Goal: Navigation & Orientation: Find specific page/section

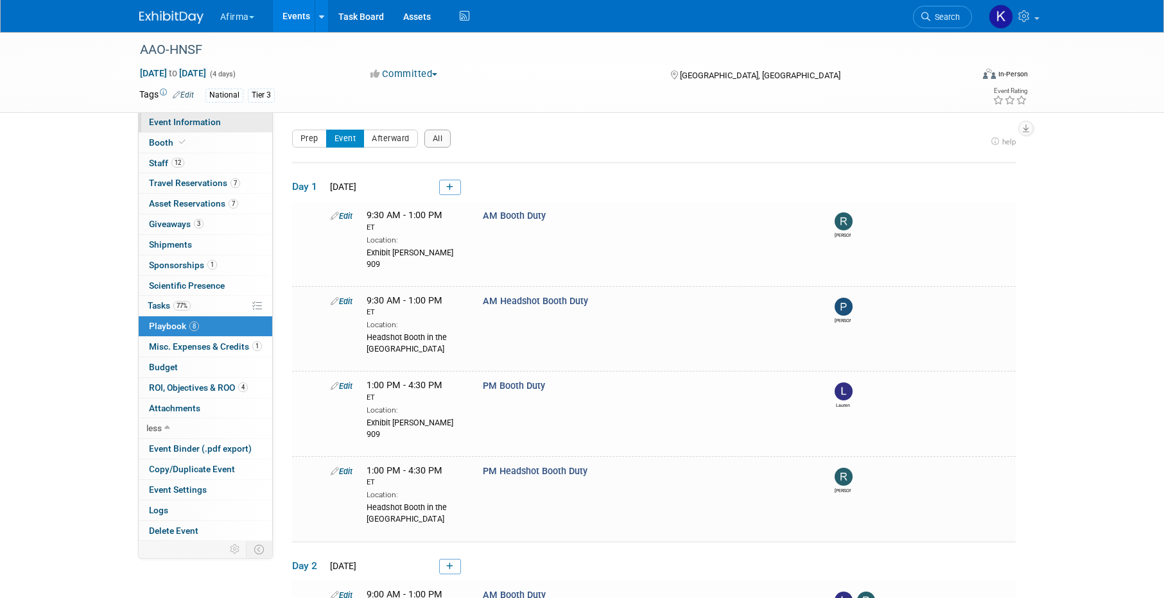
click at [207, 117] on span "Event Information" at bounding box center [185, 122] width 72 height 10
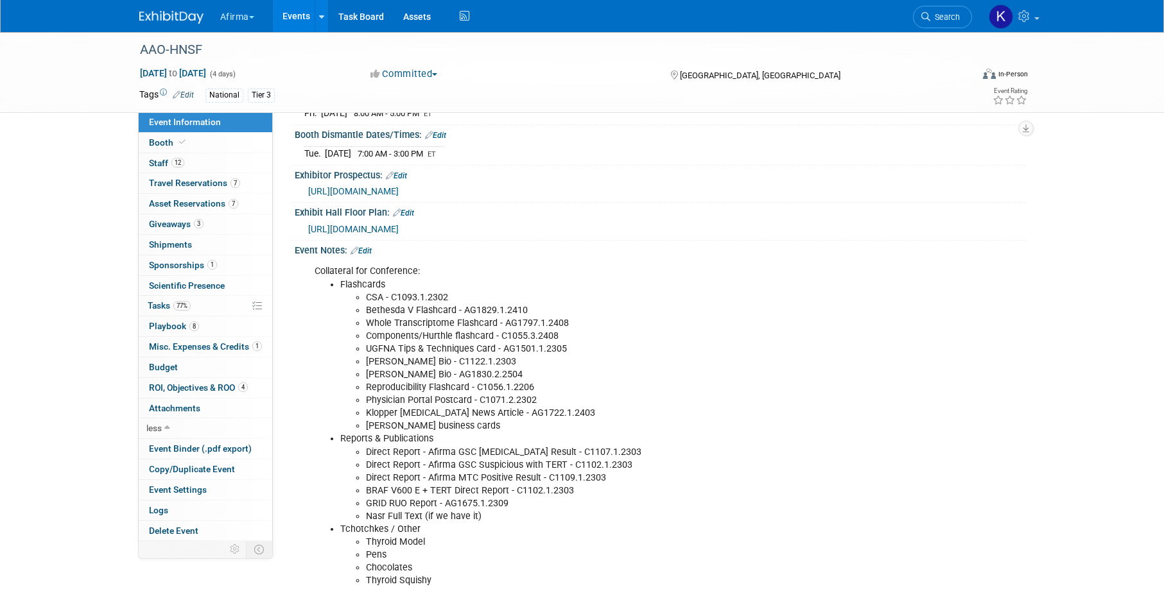
scroll to position [282, 0]
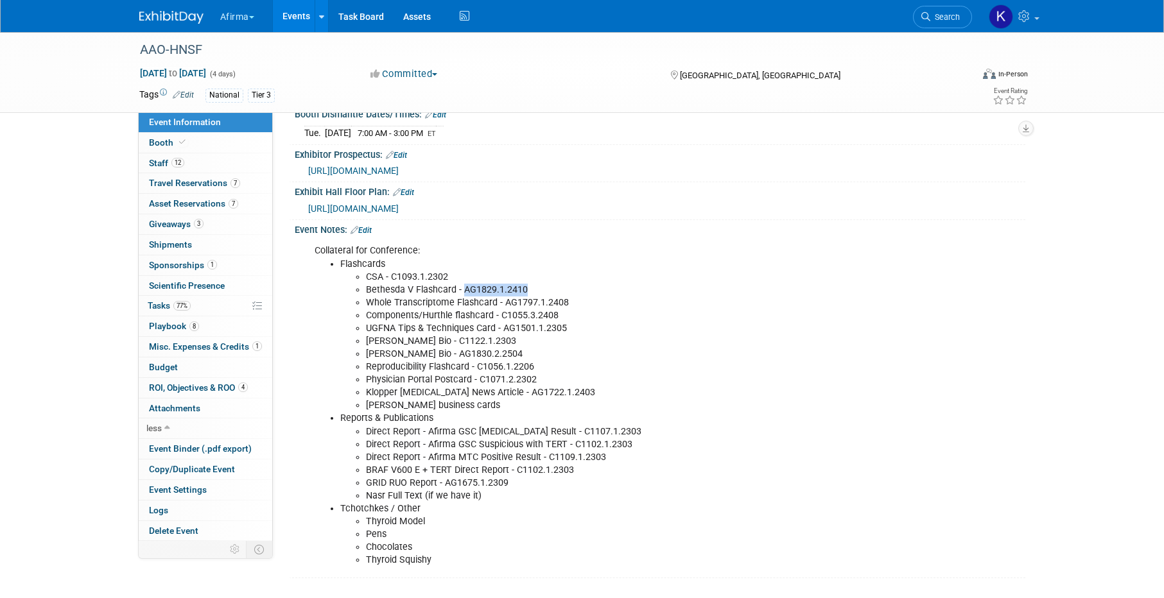
drag, startPoint x: 535, startPoint y: 290, endPoint x: 462, endPoint y: 287, distance: 73.3
click at [462, 287] on li "Bethesda V Flashcard - AG1829.1.2410" at bounding box center [621, 290] width 510 height 13
copy li "AG1829.1.2410"
drag, startPoint x: 569, startPoint y: 302, endPoint x: 505, endPoint y: 299, distance: 63.6
click at [505, 299] on li "Whole Transcriptome Flashcard - AG1797.1.2408" at bounding box center [621, 303] width 510 height 13
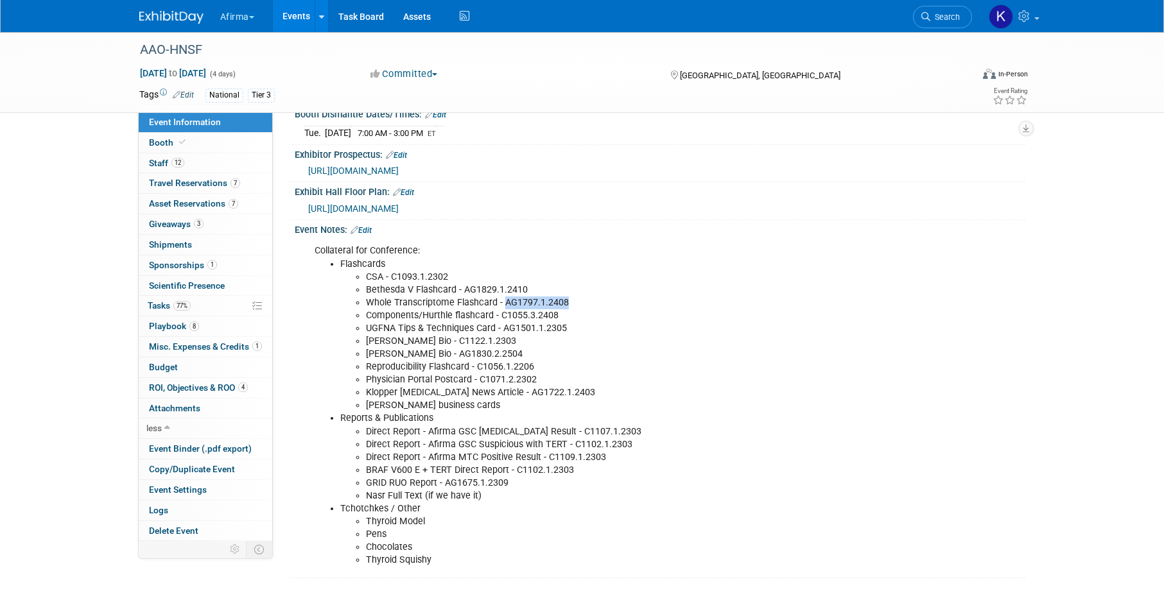
copy li "AG1797.1.2408"
drag, startPoint x: 562, startPoint y: 315, endPoint x: 501, endPoint y: 313, distance: 61.0
click at [501, 313] on li "Components/Hurthle flashcard - C1055.3.2408" at bounding box center [621, 315] width 510 height 13
copy li "C1055.3.2408"
drag, startPoint x: 566, startPoint y: 328, endPoint x: 503, endPoint y: 325, distance: 63.0
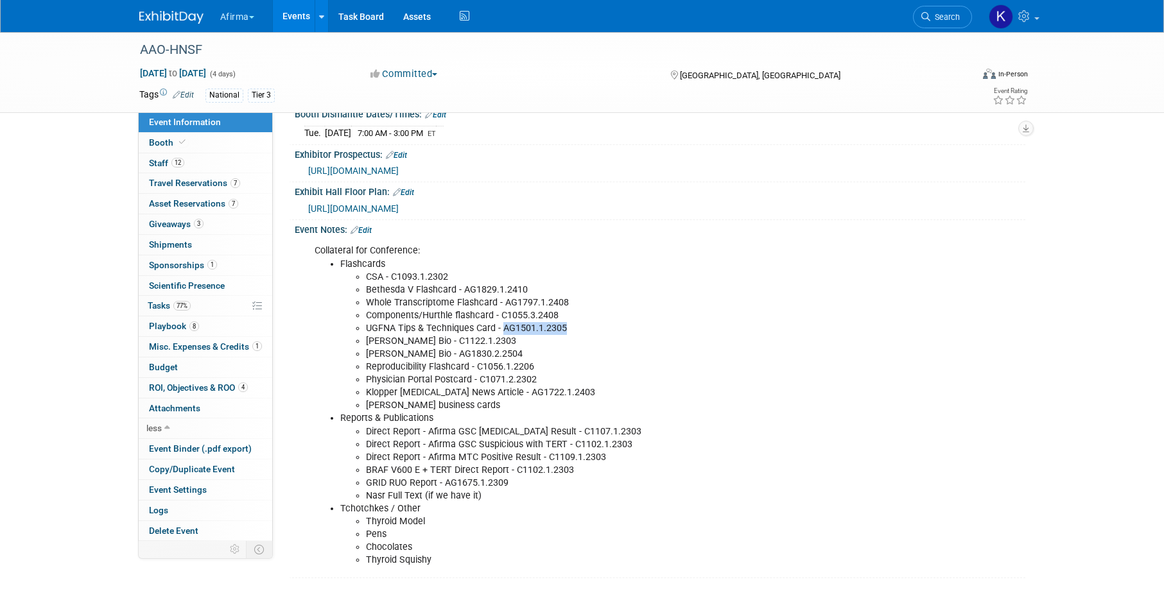
click at [503, 325] on li "UGFNA Tips & Techniques Card - AG1501.1.2305" at bounding box center [621, 328] width 510 height 13
copy li "AG1501.1.2305"
drag, startPoint x: 495, startPoint y: 343, endPoint x: 437, endPoint y: 342, distance: 58.4
click at [437, 342] on li "Emily Smith Bio - C1122.1.2303" at bounding box center [621, 341] width 510 height 13
copy li "C1122.1.2303"
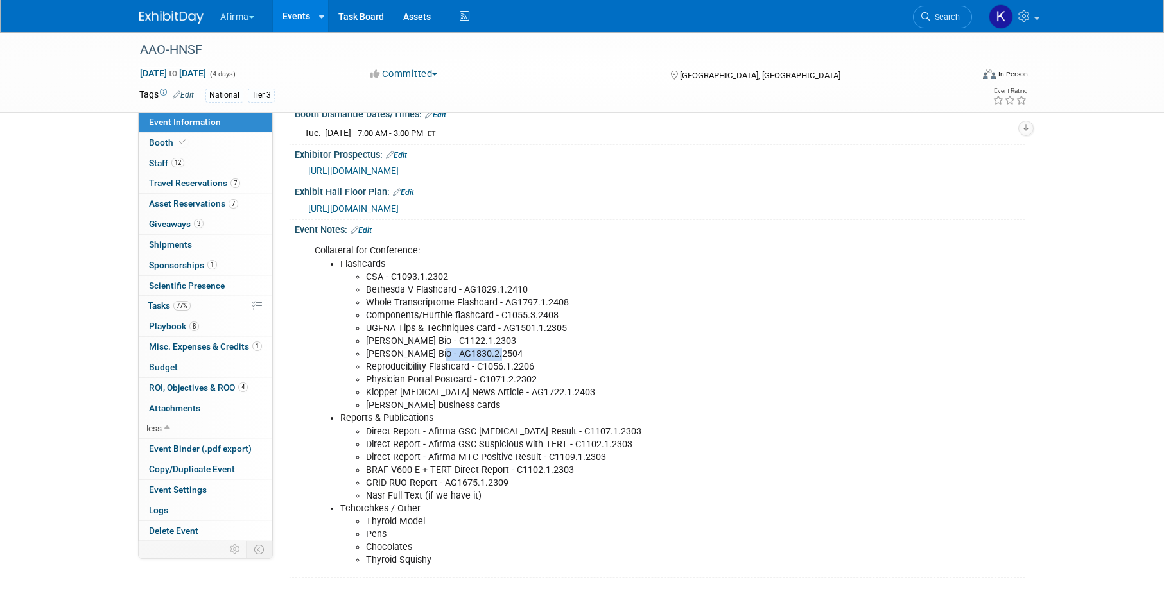
drag, startPoint x: 497, startPoint y: 356, endPoint x: 431, endPoint y: 352, distance: 66.2
click at [431, 352] on li "Kate Ryan Bio - AG1830.2.2504" at bounding box center [621, 354] width 510 height 13
copy li "AG1830.2.2504"
drag, startPoint x: 533, startPoint y: 363, endPoint x: 478, endPoint y: 360, distance: 55.9
click at [478, 361] on li "Reproducibility Flashcard - C1056.1.2206" at bounding box center [621, 367] width 510 height 13
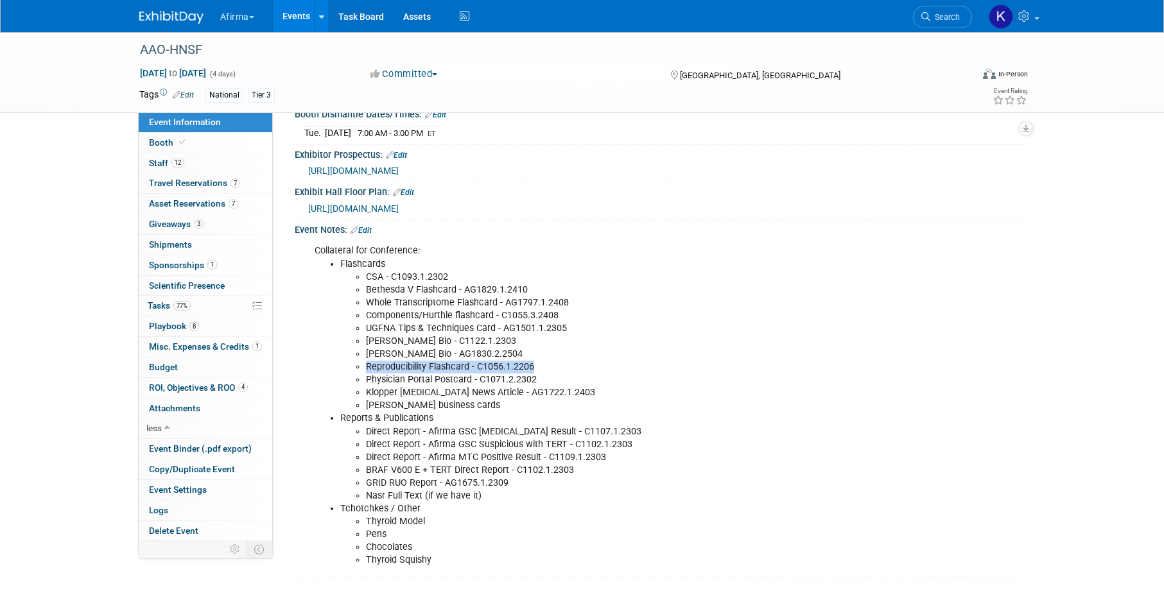
copy li "Reproducibility Flashcard - C1056.1.2206"
click at [503, 367] on li "Reproducibility Flashcard - C1056.1.2206" at bounding box center [621, 367] width 510 height 13
drag, startPoint x: 532, startPoint y: 367, endPoint x: 476, endPoint y: 369, distance: 55.9
click at [476, 370] on li "Reproducibility Flashcard - C1056.1.2206" at bounding box center [621, 367] width 510 height 13
copy li "C1056.1.2206"
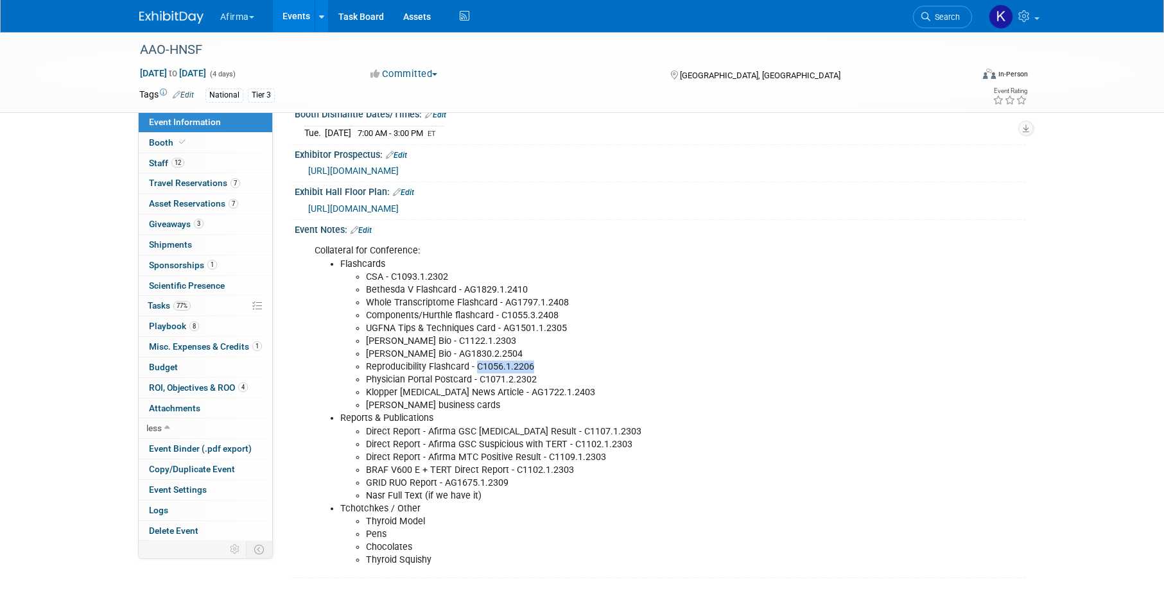
scroll to position [318, 0]
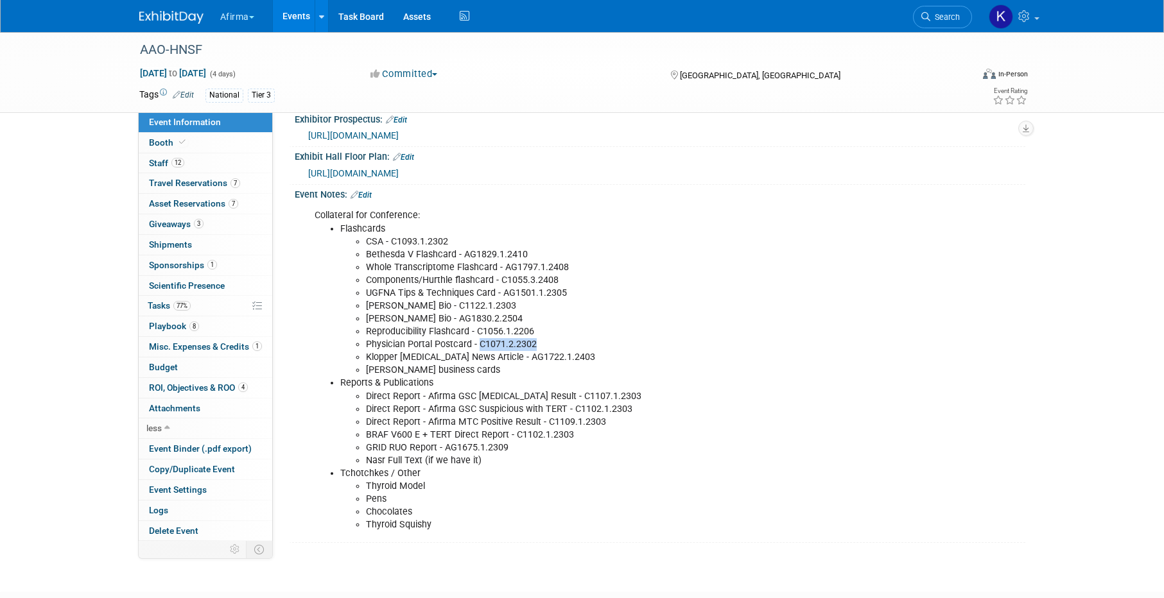
drag, startPoint x: 535, startPoint y: 347, endPoint x: 480, endPoint y: 343, distance: 55.3
click at [480, 343] on li "Physician Portal Postcard - C1071.2.2302" at bounding box center [621, 344] width 510 height 13
copy li "C1071.2.2302"
drag, startPoint x: 564, startPoint y: 358, endPoint x: 505, endPoint y: 356, distance: 59.1
click at [505, 356] on li "Klopper Endocrine News Article - AG1722.1.2403" at bounding box center [621, 357] width 510 height 13
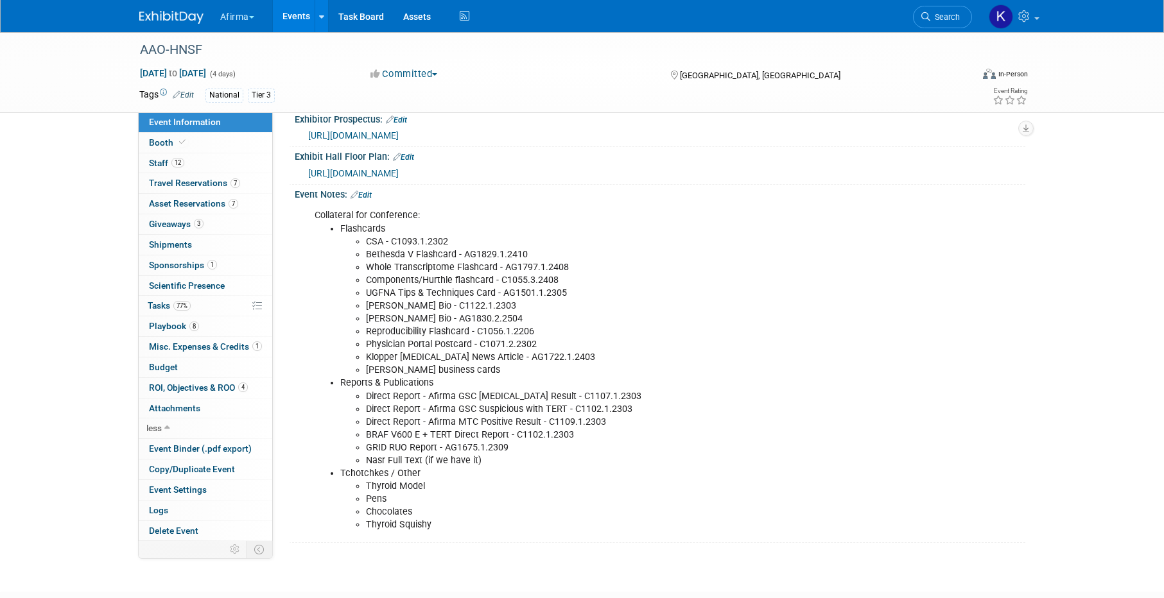
click at [562, 356] on li "Klopper Endocrine News Article - AG1722.1.2403" at bounding box center [621, 357] width 510 height 13
drag, startPoint x: 564, startPoint y: 358, endPoint x: 504, endPoint y: 356, distance: 59.7
click at [504, 356] on li "Klopper Endocrine News Article - AG1722.1.2403" at bounding box center [621, 357] width 510 height 13
copy li "AG1722.1.2403"
drag, startPoint x: 604, startPoint y: 399, endPoint x: 541, endPoint y: 393, distance: 63.2
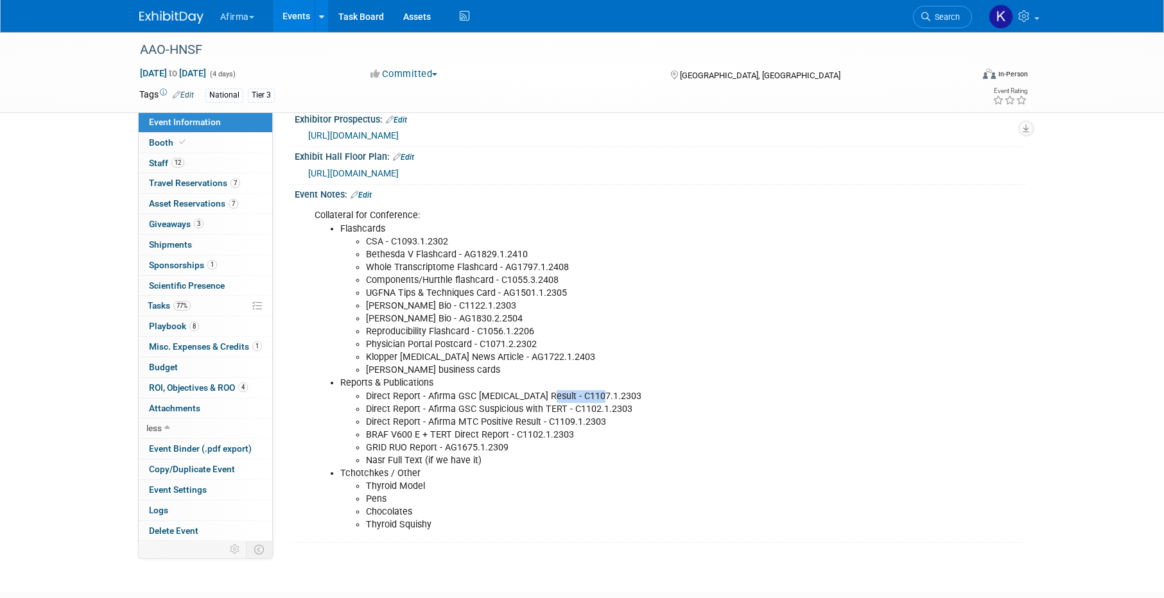
click at [541, 393] on li "Direct Report - Afirma GSC Benign Result - C1107.1.2303" at bounding box center [621, 396] width 510 height 13
drag, startPoint x: 633, startPoint y: 408, endPoint x: 574, endPoint y: 408, distance: 59.1
click at [574, 408] on li "Direct Report - Afirma GSC Suspicious with TERT - C1102.1.2303" at bounding box center [621, 409] width 510 height 13
click at [621, 409] on li "Direct Report - Afirma GSC Suspicious with TERT - C1102.1.2303" at bounding box center [621, 409] width 510 height 13
drag, startPoint x: 628, startPoint y: 410, endPoint x: 570, endPoint y: 411, distance: 58.5
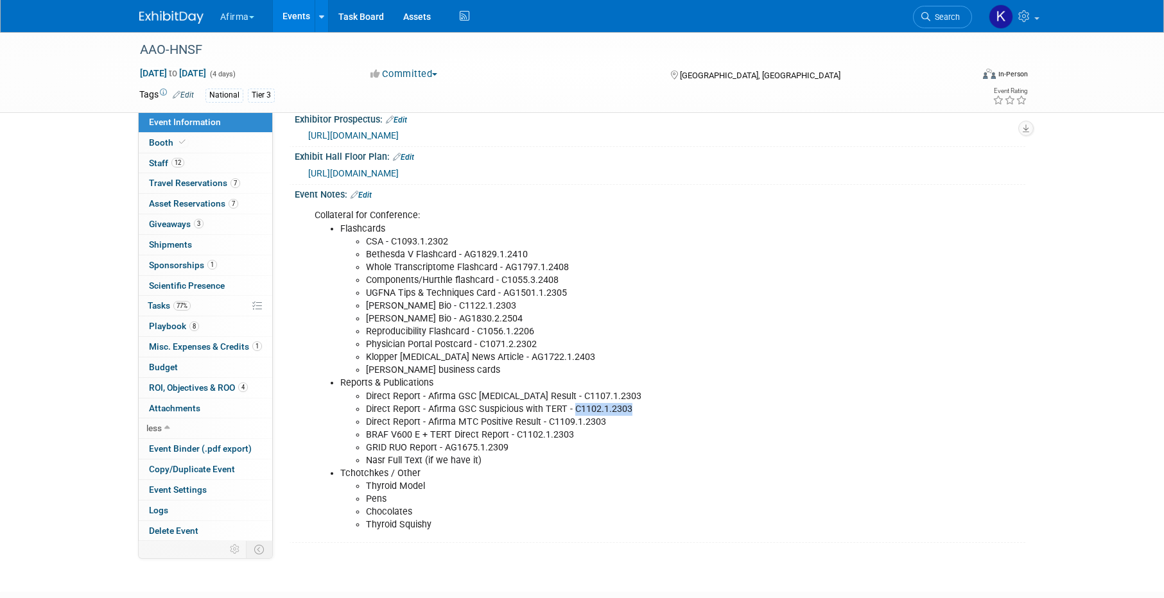
click at [570, 411] on li "Direct Report - Afirma GSC Suspicious with TERT - C1102.1.2303" at bounding box center [621, 409] width 510 height 13
drag, startPoint x: 601, startPoint y: 423, endPoint x: 546, endPoint y: 417, distance: 55.6
click at [546, 417] on li "Direct Report - Afirma MTC Positive Result - C1109.1.2303" at bounding box center [621, 422] width 510 height 13
drag, startPoint x: 576, startPoint y: 441, endPoint x: 515, endPoint y: 437, distance: 60.5
click at [515, 437] on div "Collateral for Conference: Flashcards CSA - C1093.1.2302 Bethesda V Flashcard -…" at bounding box center [595, 370] width 578 height 335
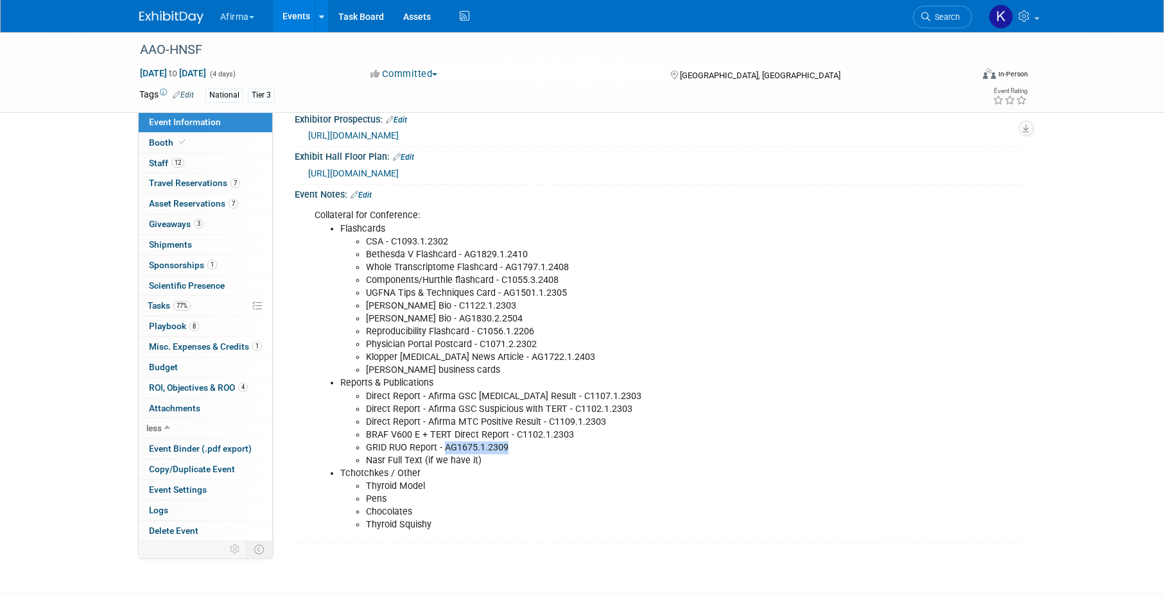
drag, startPoint x: 506, startPoint y: 449, endPoint x: 444, endPoint y: 447, distance: 61.7
click at [444, 447] on li "GRID RUO Report - AG1675.1.2309" at bounding box center [621, 448] width 510 height 13
click at [216, 153] on link "12 Staff 12" at bounding box center [206, 163] width 134 height 20
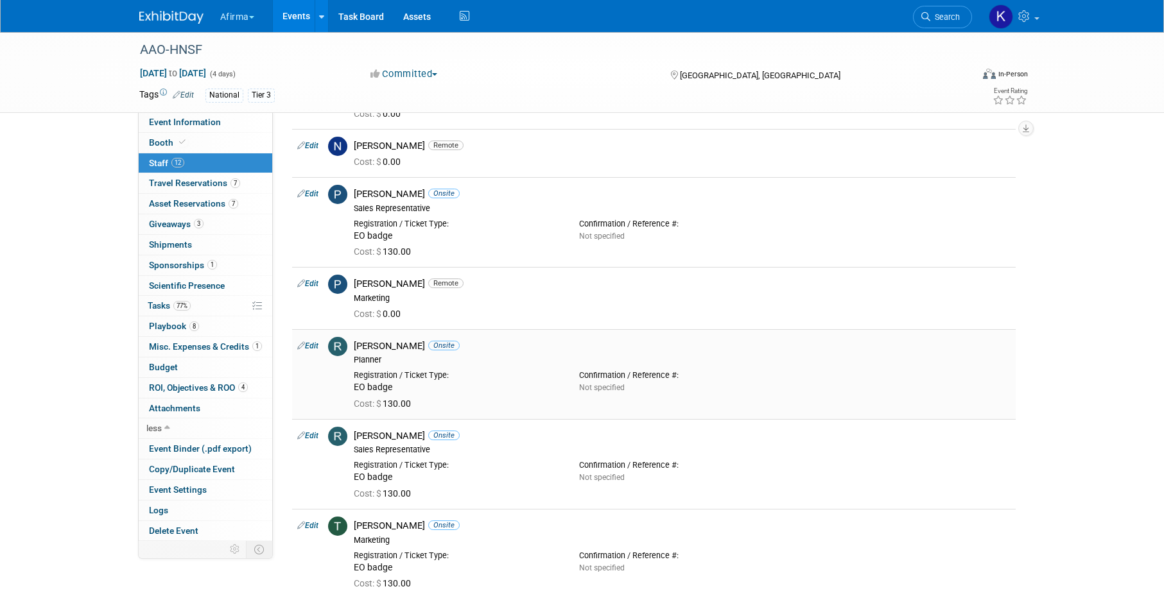
scroll to position [489, 0]
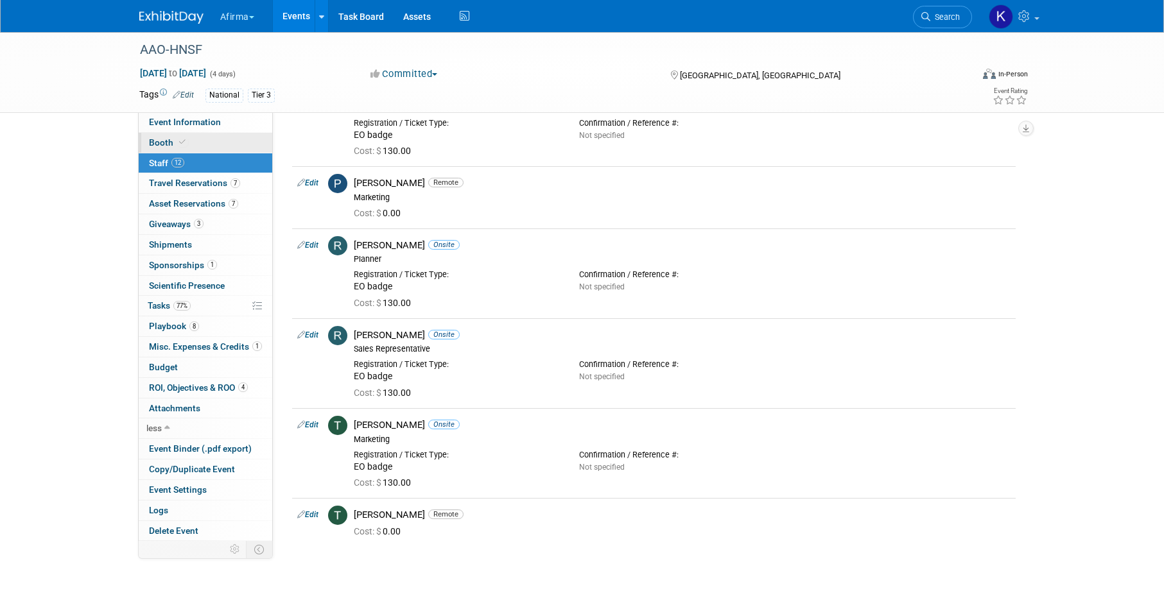
click at [198, 148] on link "Booth" at bounding box center [206, 143] width 134 height 20
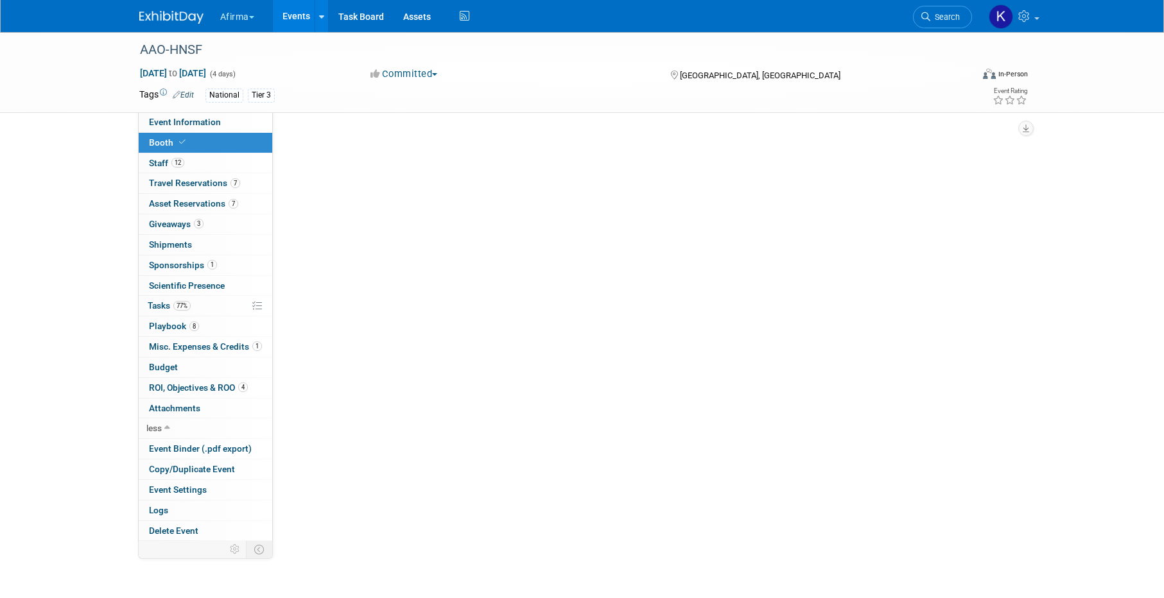
scroll to position [0, 0]
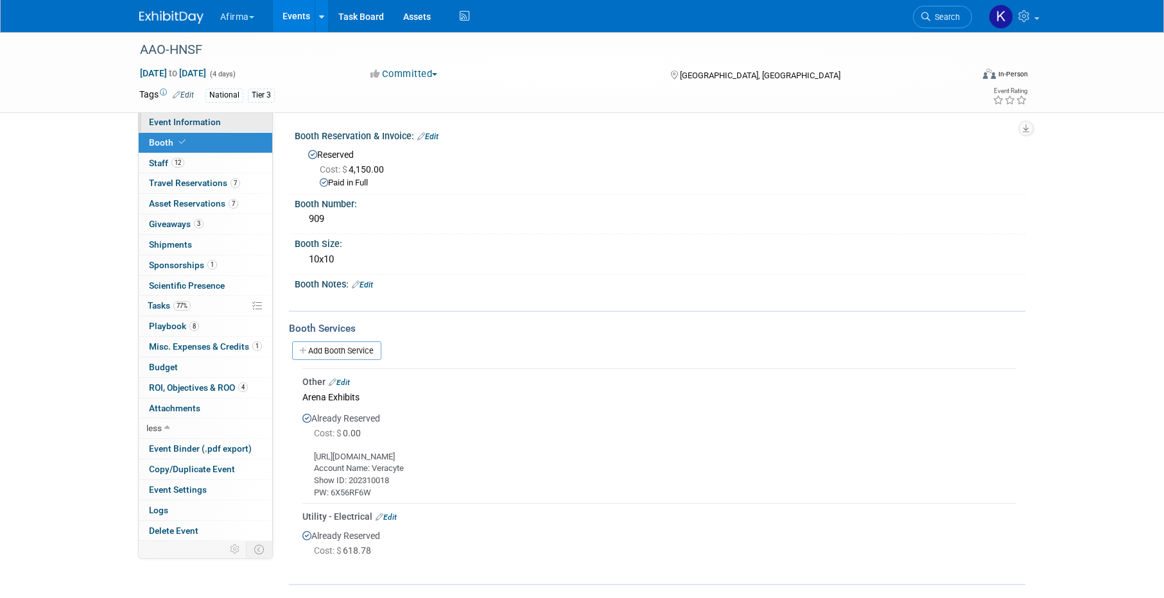
click at [202, 129] on link "Event Information" at bounding box center [206, 122] width 134 height 20
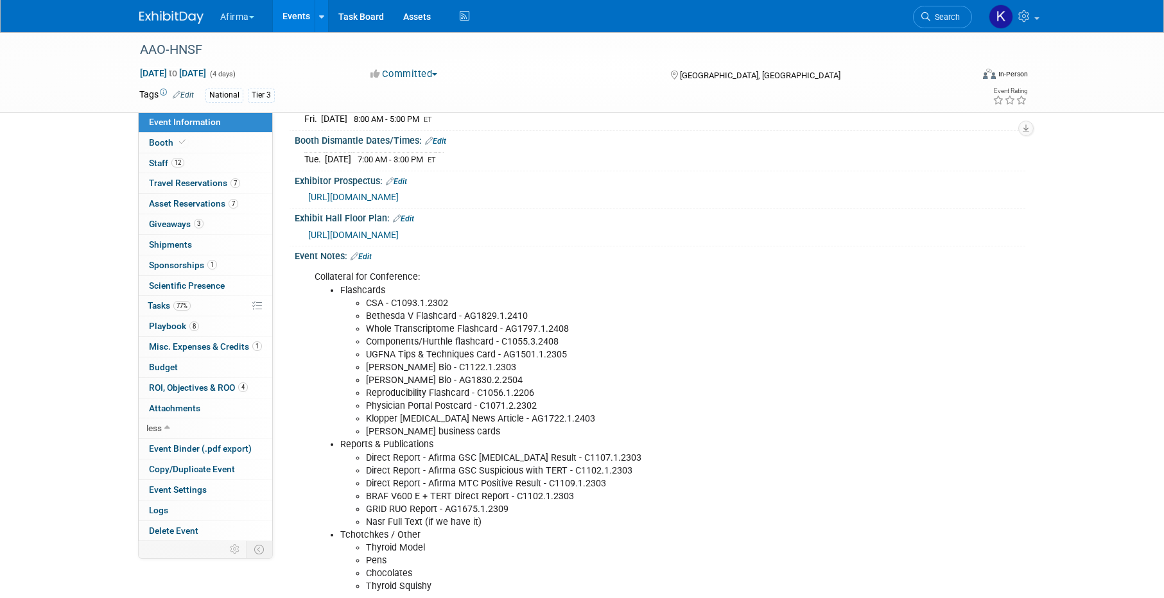
scroll to position [385, 0]
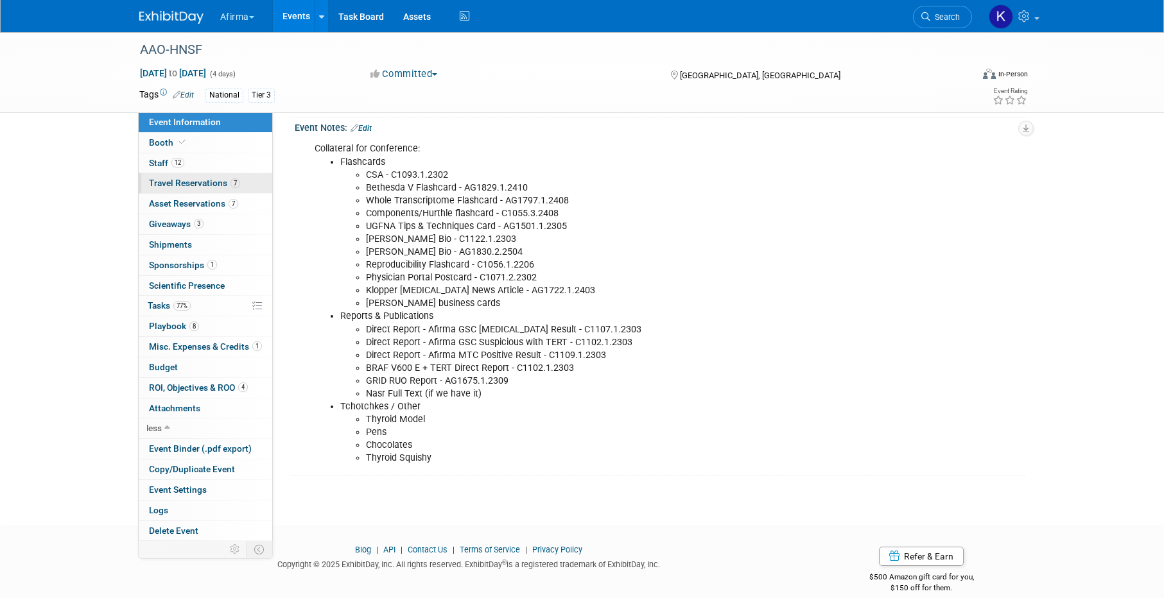
click at [183, 190] on link "7 Travel Reservations 7" at bounding box center [206, 183] width 134 height 20
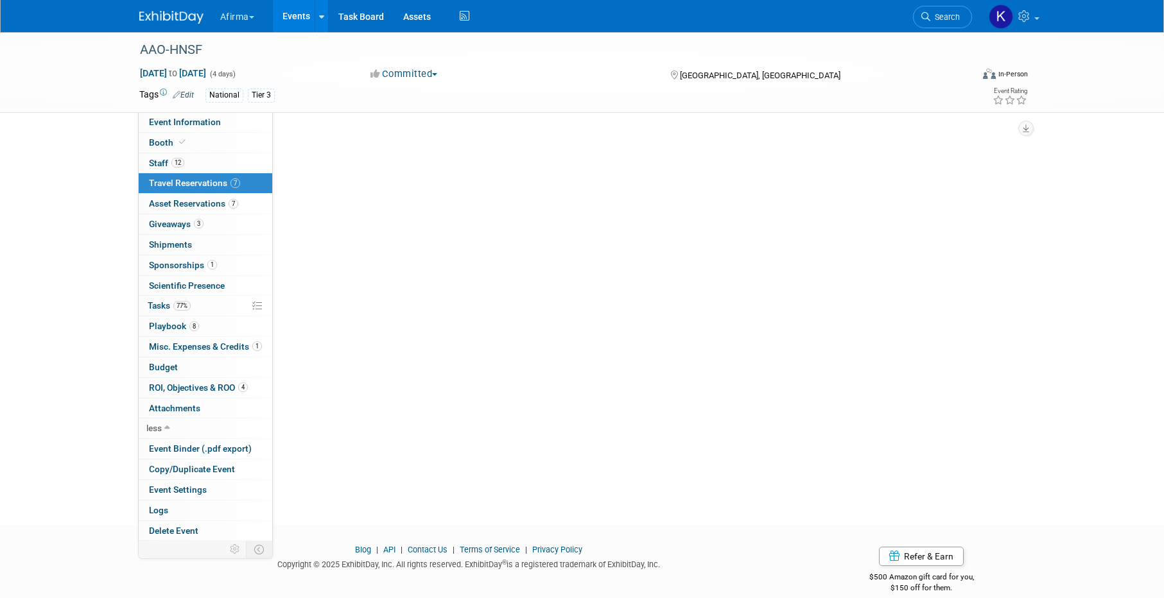
scroll to position [0, 0]
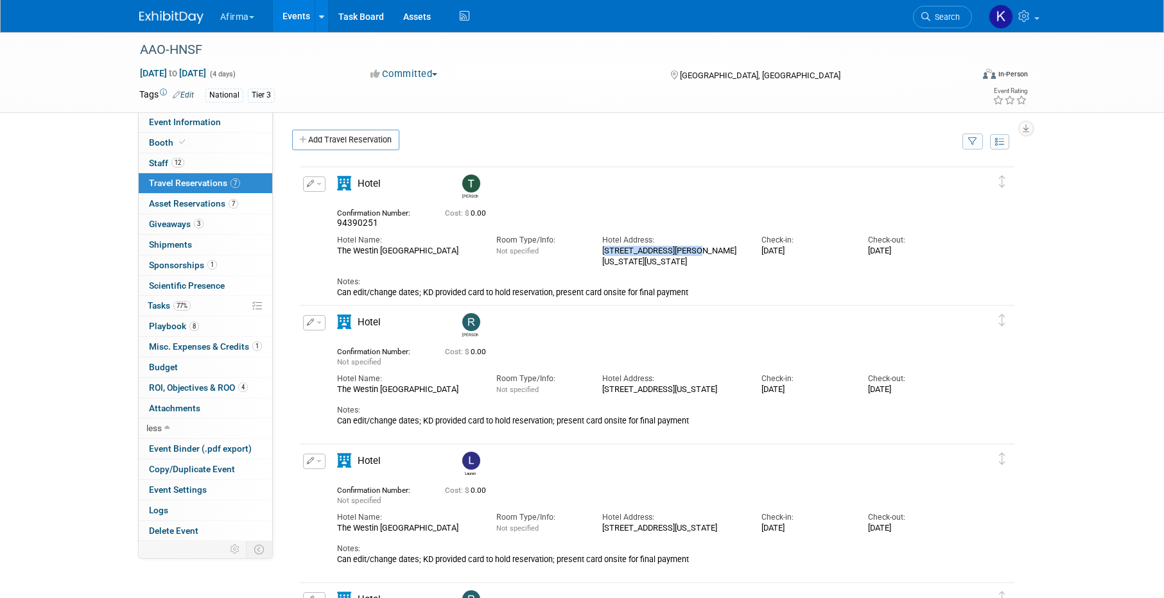
drag, startPoint x: 600, startPoint y: 250, endPoint x: 684, endPoint y: 250, distance: 83.5
click at [684, 251] on div "Hotel Address: 241 W. Washington St., Indianapolis, Indiana 46204" at bounding box center [672, 248] width 159 height 39
click at [643, 259] on div "241 W. Washington St., Indianapolis, Indiana 46204" at bounding box center [672, 256] width 140 height 21
drag, startPoint x: 601, startPoint y: 249, endPoint x: 684, endPoint y: 248, distance: 83.5
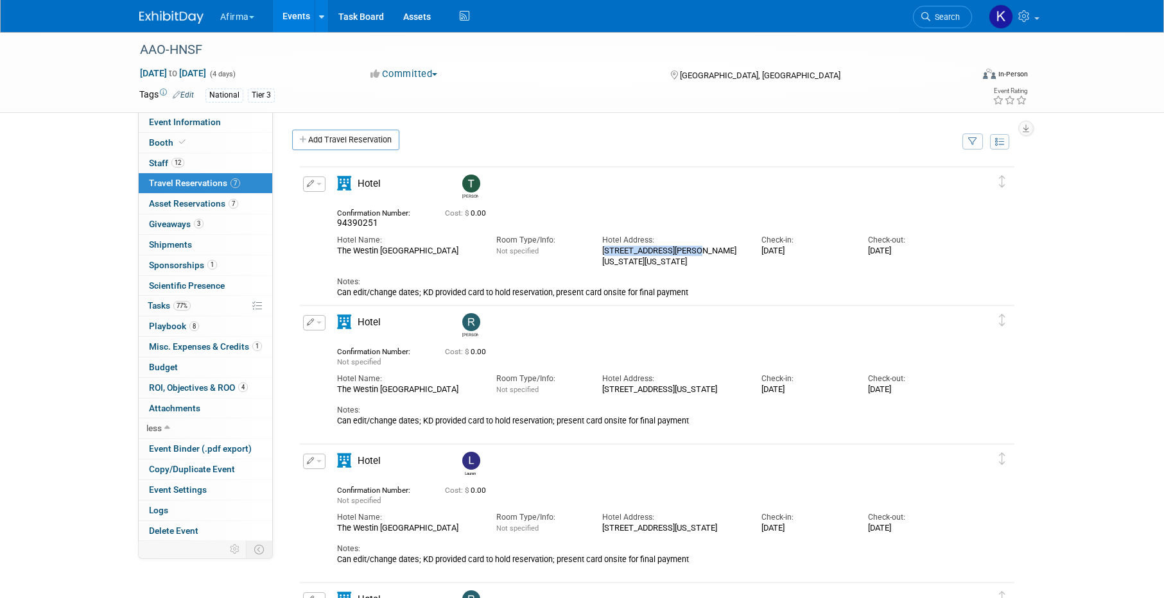
click at [684, 248] on div "Hotel Address: 241 W. Washington St., Indianapolis, Indiana 46204" at bounding box center [672, 248] width 159 height 39
click at [243, 17] on button "Afirma" at bounding box center [244, 14] width 51 height 28
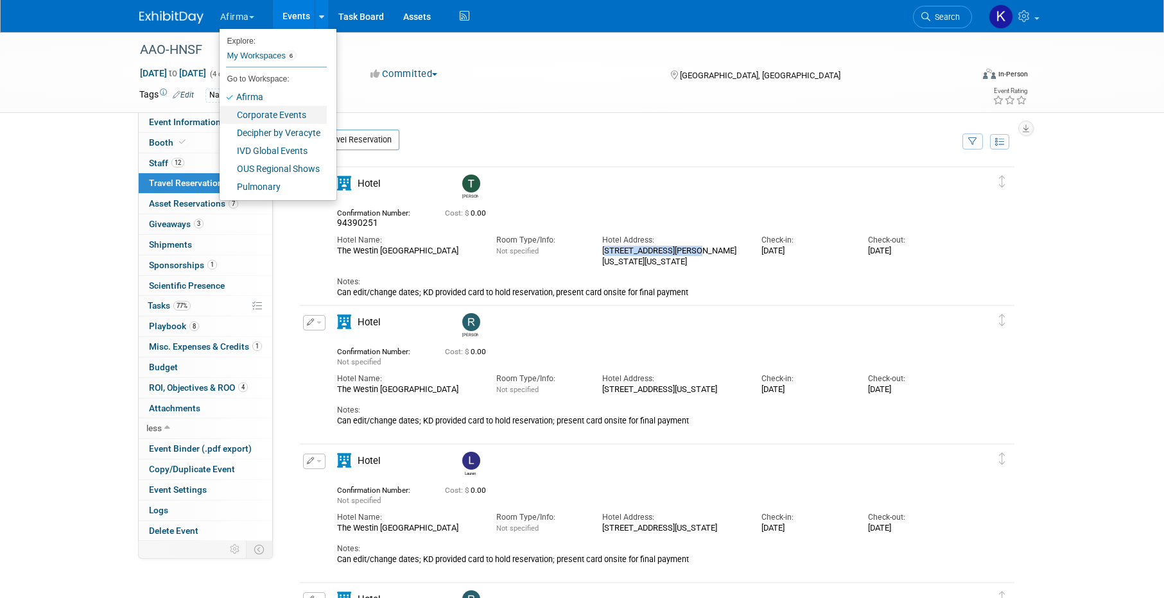
click at [247, 114] on link "Corporate Events" at bounding box center [273, 115] width 107 height 18
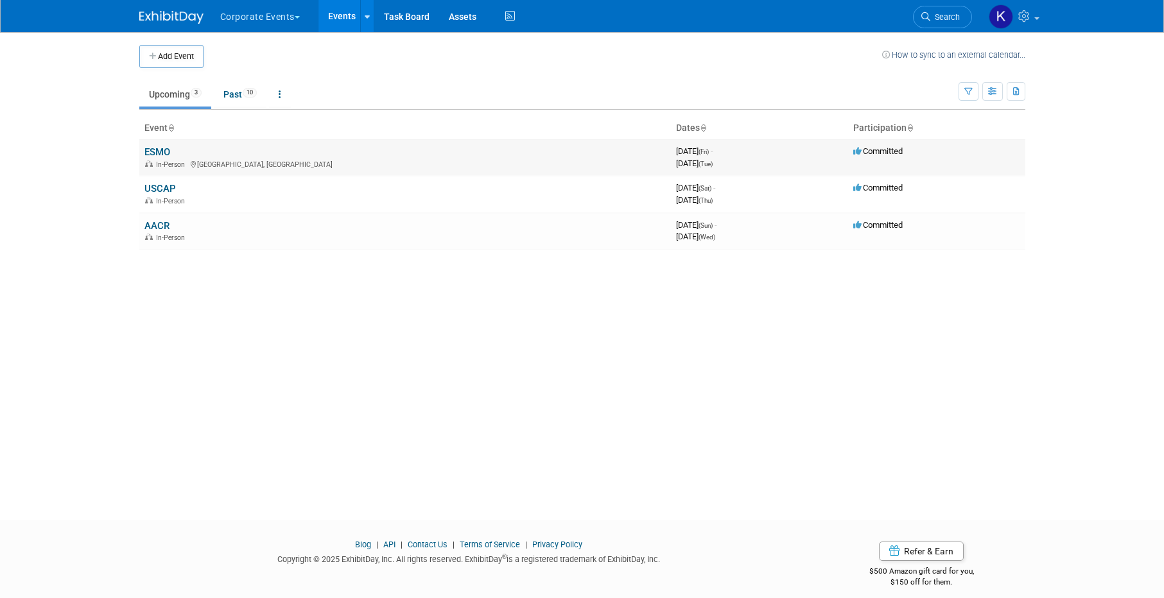
click at [164, 150] on link "ESMO" at bounding box center [157, 152] width 26 height 12
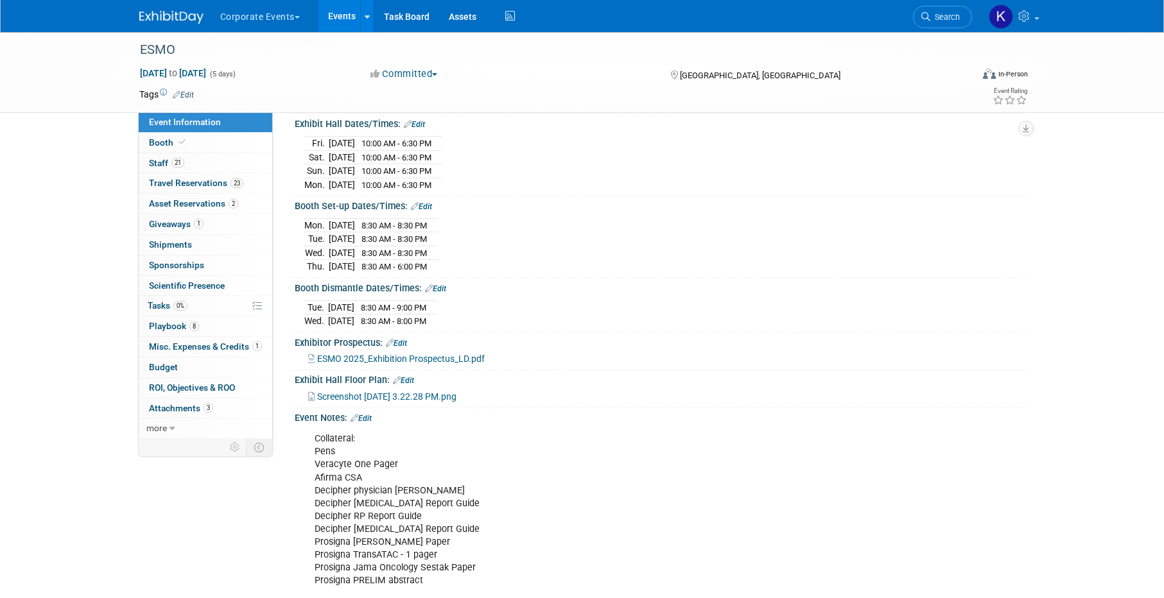
scroll to position [315, 0]
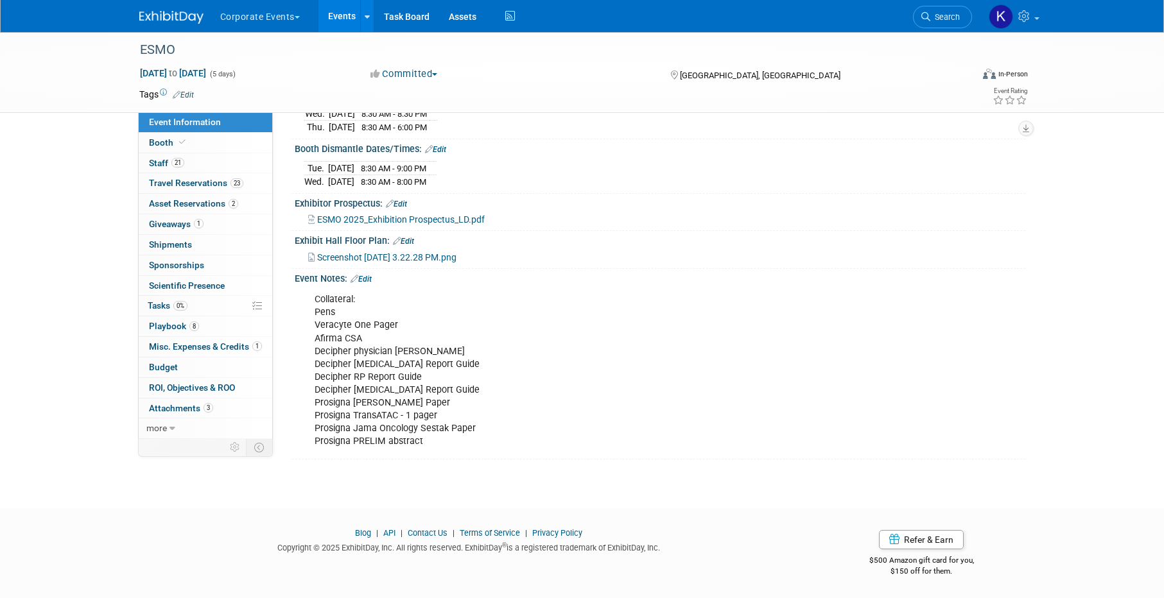
click at [260, 22] on button "Corporate Events" at bounding box center [267, 14] width 97 height 28
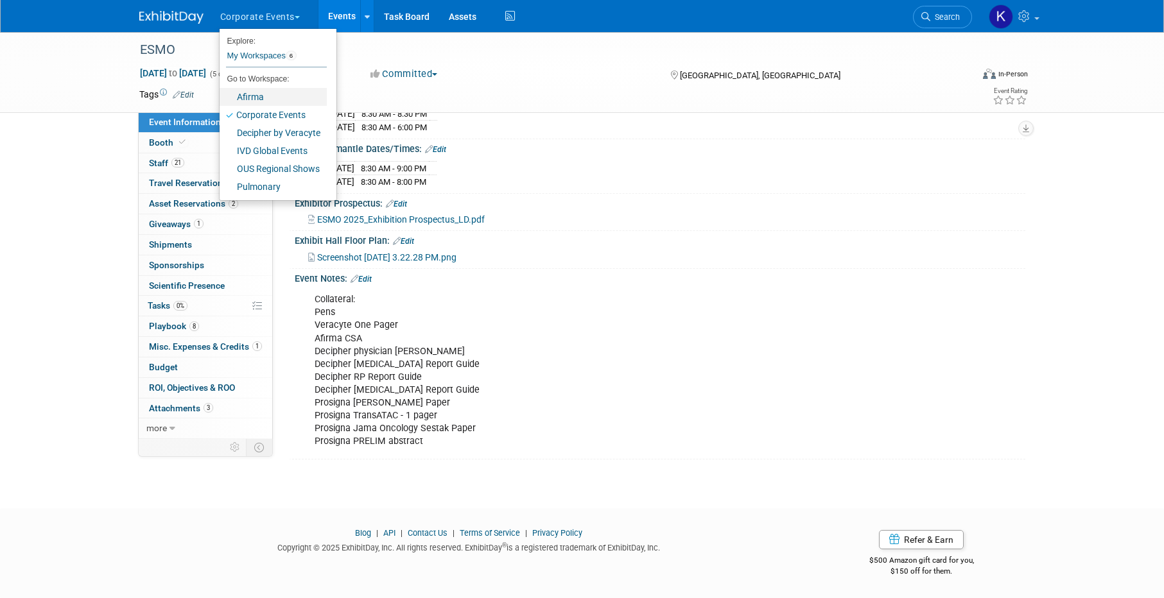
click at [264, 92] on link "Afirma" at bounding box center [273, 97] width 107 height 18
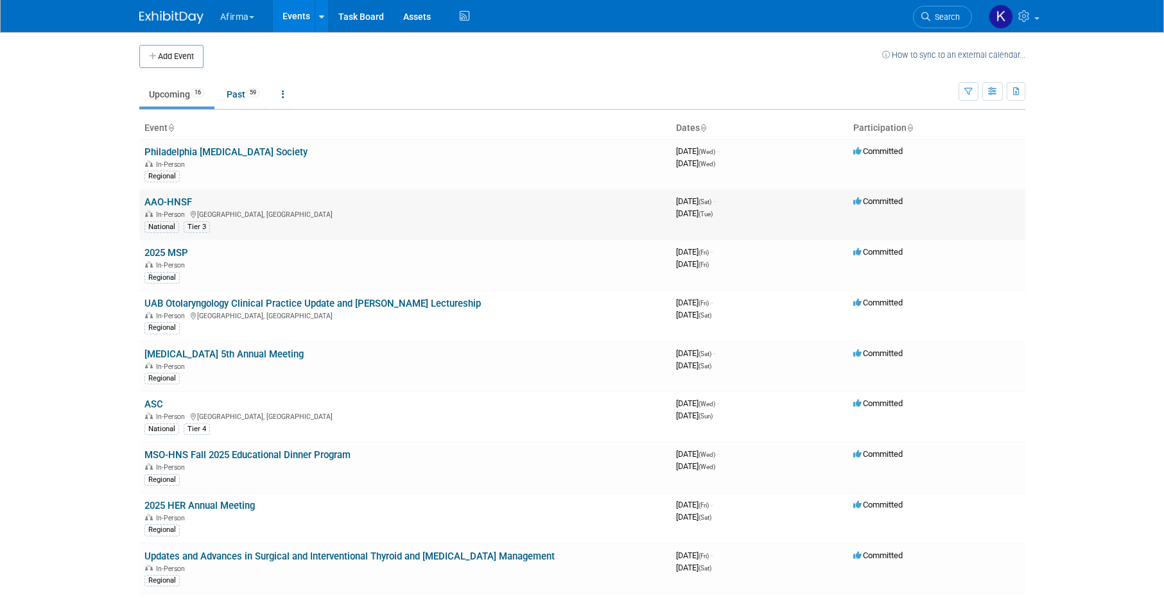
click at [172, 202] on link "AAO-HNSF" at bounding box center [168, 202] width 48 height 12
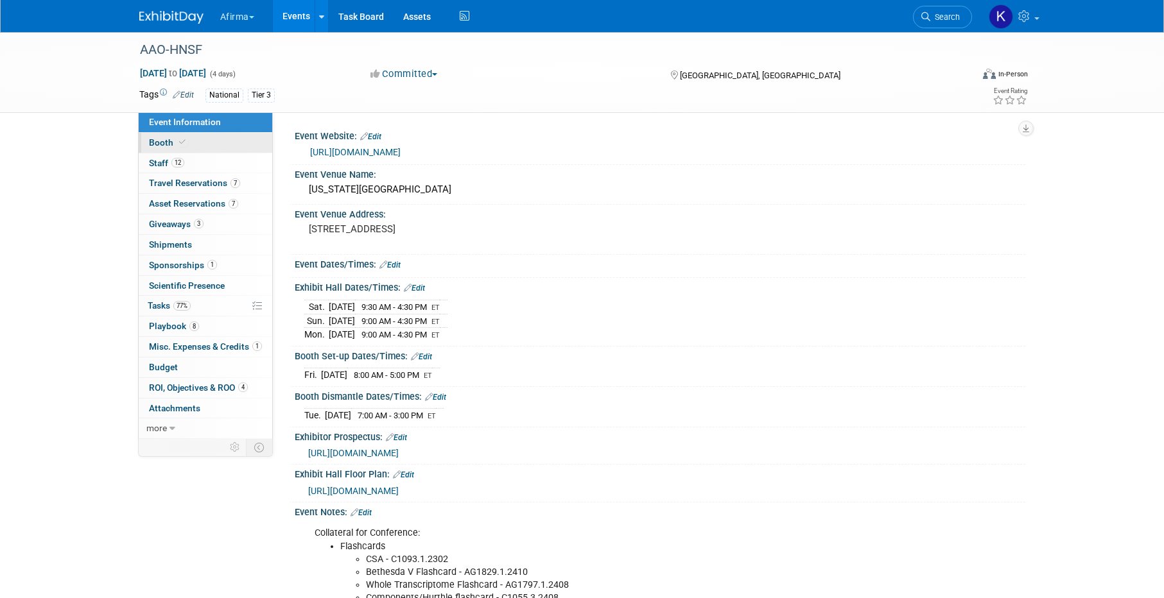
click at [229, 143] on link "Booth" at bounding box center [206, 143] width 134 height 20
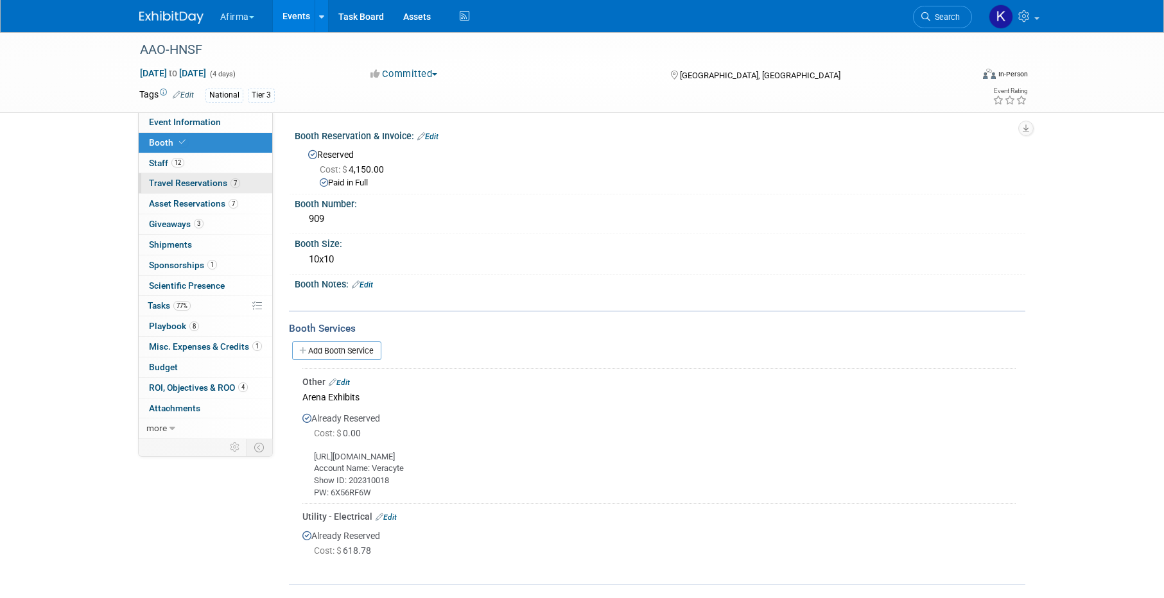
click at [229, 176] on link "7 Travel Reservations 7" at bounding box center [206, 183] width 134 height 20
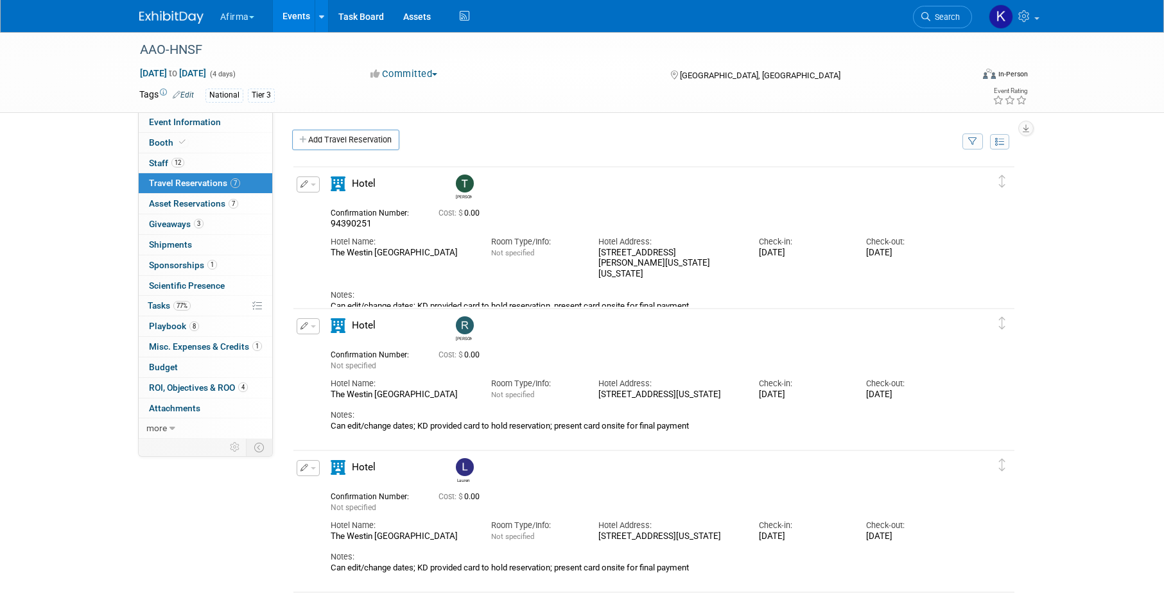
drag, startPoint x: 596, startPoint y: 248, endPoint x: 682, endPoint y: 252, distance: 86.7
click at [682, 252] on div "Hotel Address: [STREET_ADDRESS][PERSON_NAME][US_STATE][US_STATE]" at bounding box center [669, 255] width 160 height 50
copy div "[STREET_ADDRESS][PERSON_NAME][US_STATE]"
click at [648, 264] on div "[STREET_ADDRESS][PERSON_NAME][US_STATE][US_STATE]" at bounding box center [668, 264] width 141 height 32
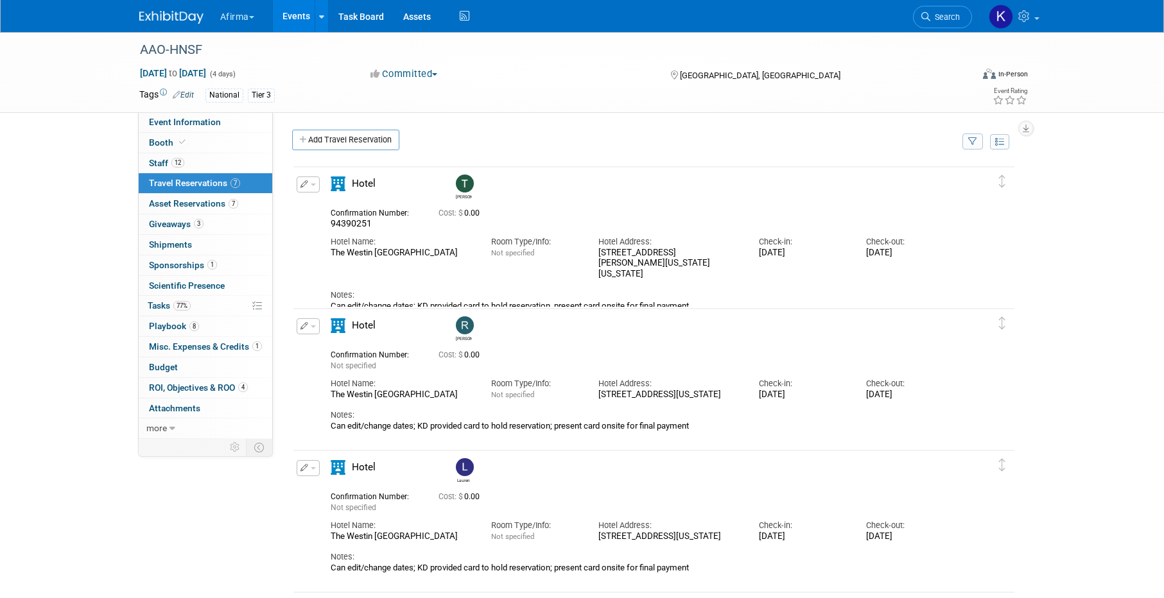
copy div "46204"
click at [236, 20] on button "Afirma" at bounding box center [244, 14] width 51 height 28
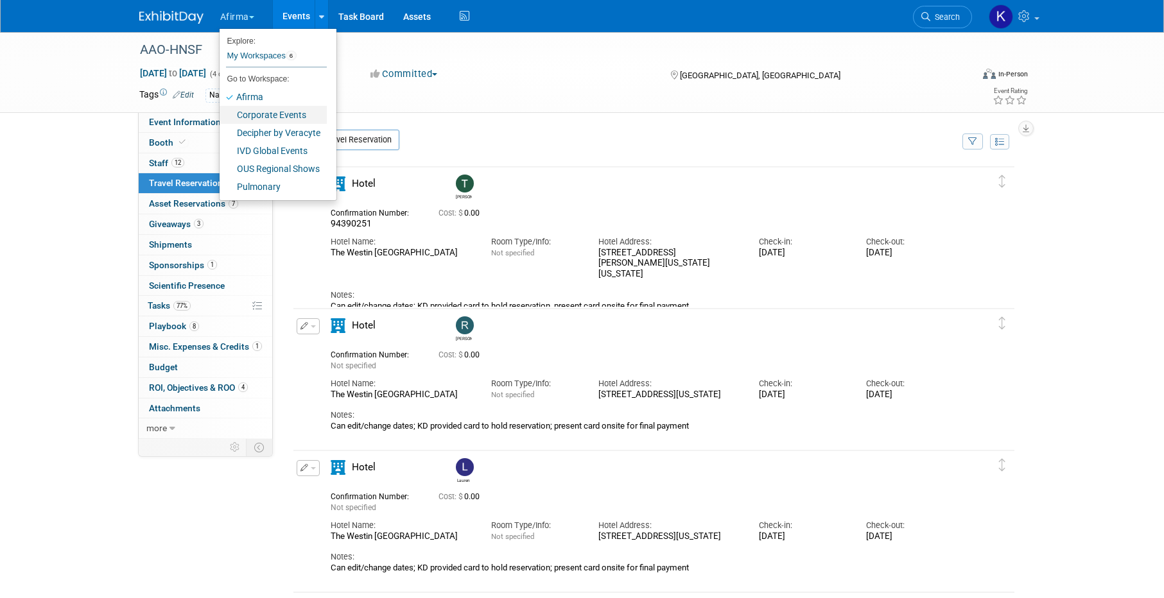
click at [256, 114] on link "Corporate Events" at bounding box center [273, 115] width 107 height 18
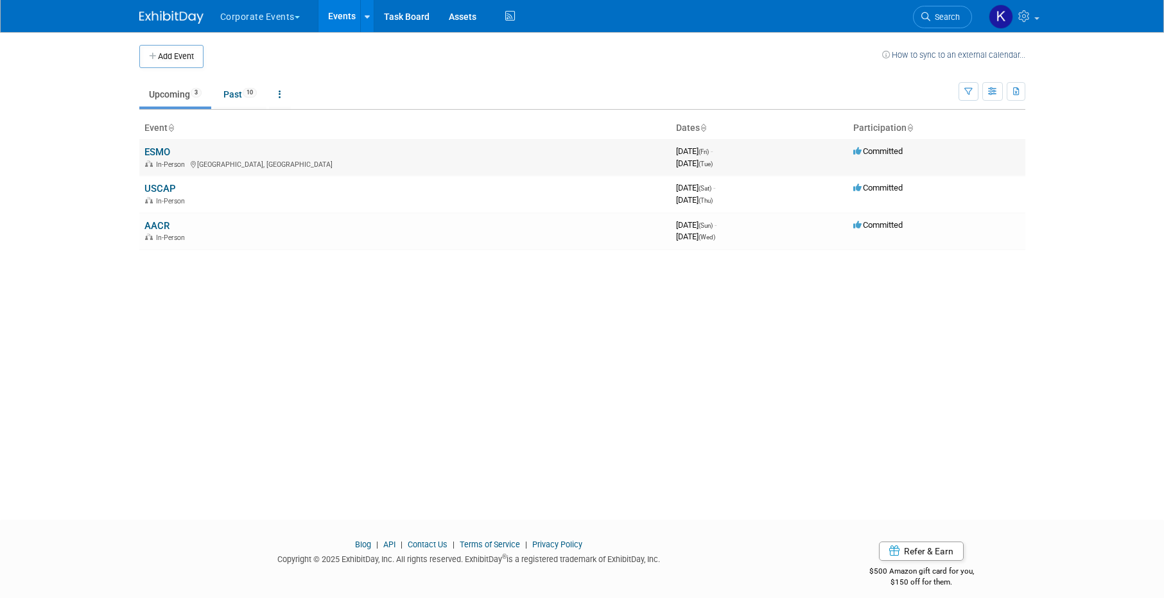
click at [161, 154] on link "ESMO" at bounding box center [157, 152] width 26 height 12
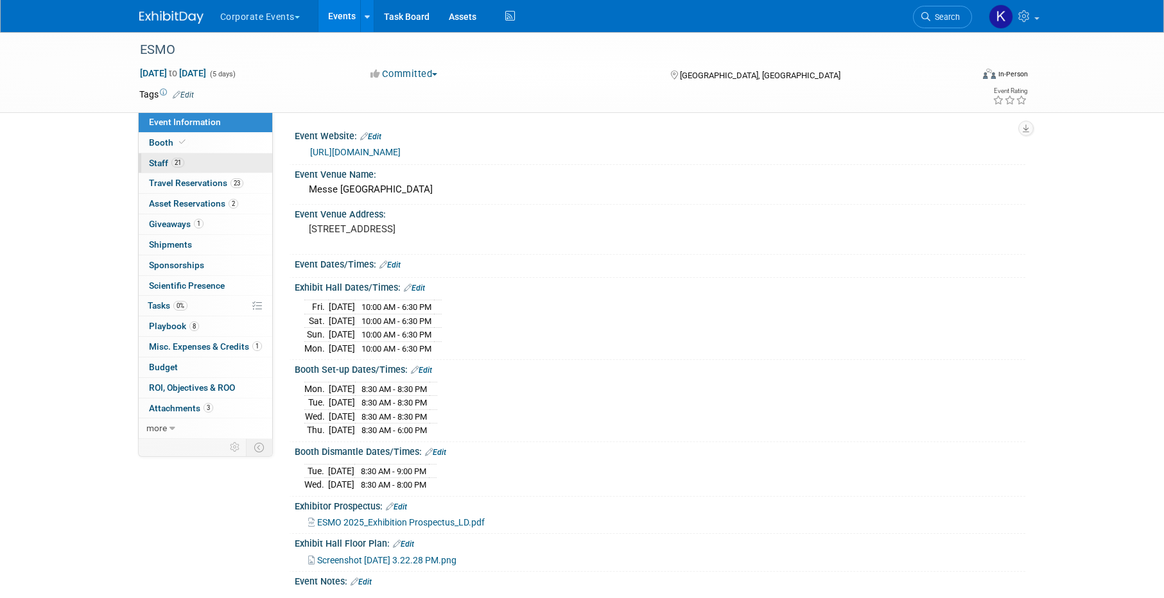
click at [183, 155] on link "21 Staff 21" at bounding box center [206, 163] width 134 height 20
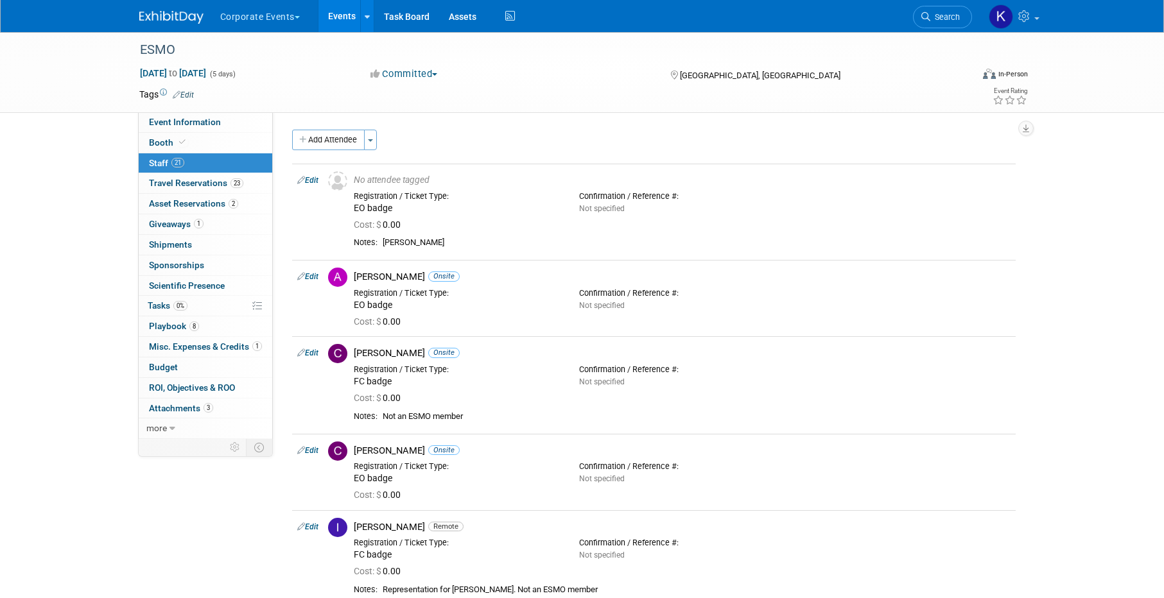
click at [332, 9] on link "Events" at bounding box center [341, 16] width 47 height 32
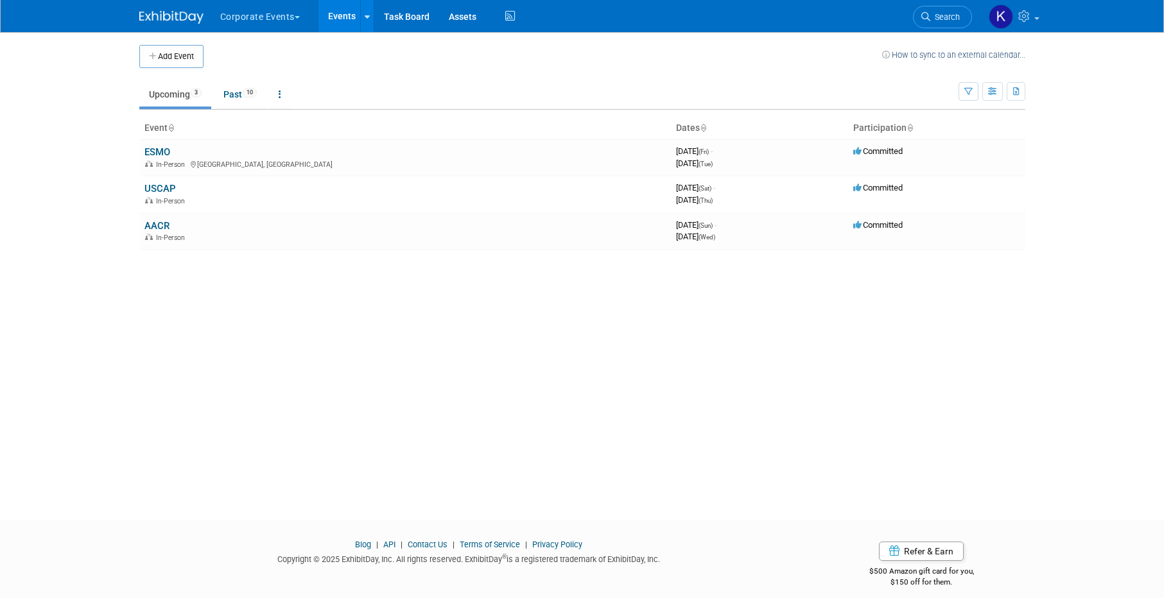
click at [262, 20] on button "Corporate Events" at bounding box center [267, 14] width 97 height 28
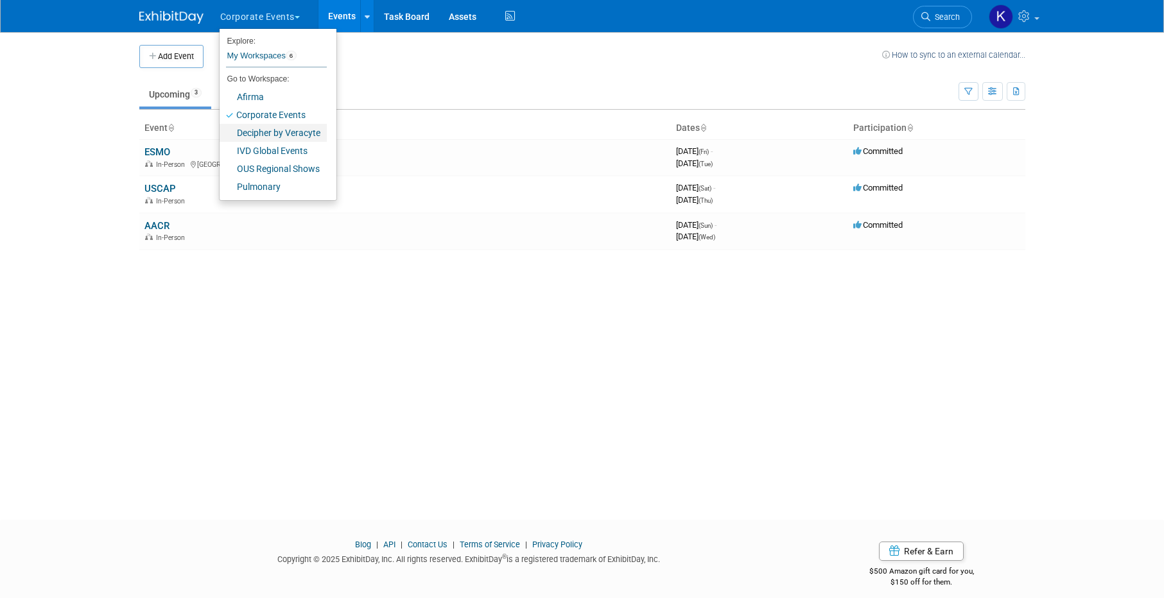
click at [264, 132] on link "Decipher by Veracyte" at bounding box center [273, 133] width 107 height 18
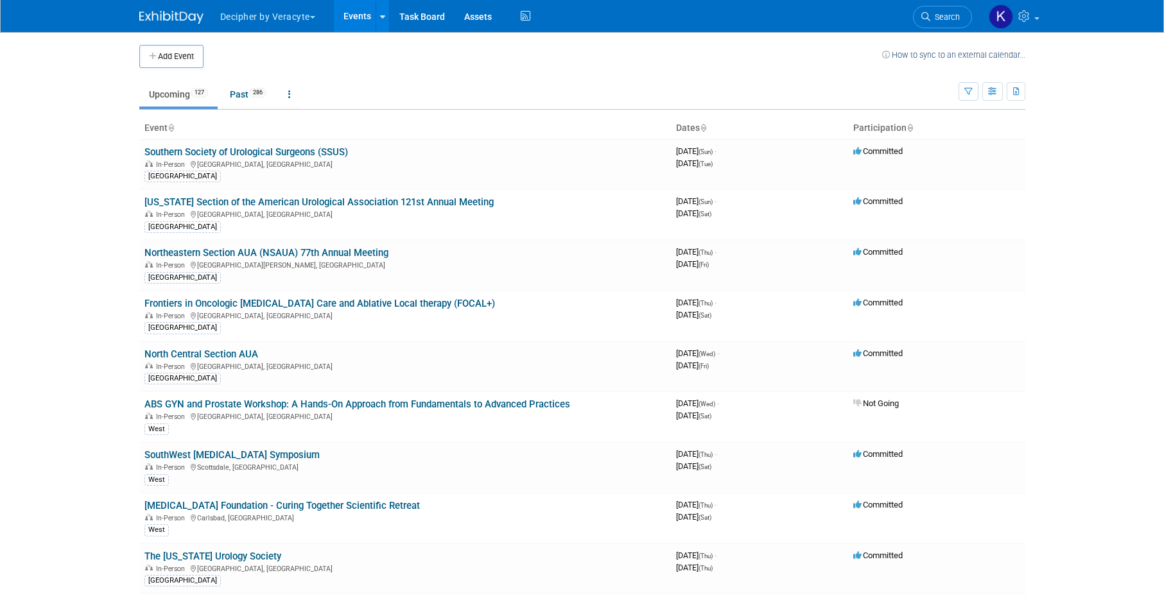
click at [263, 23] on button "Decipher by Veracyte" at bounding box center [275, 14] width 112 height 28
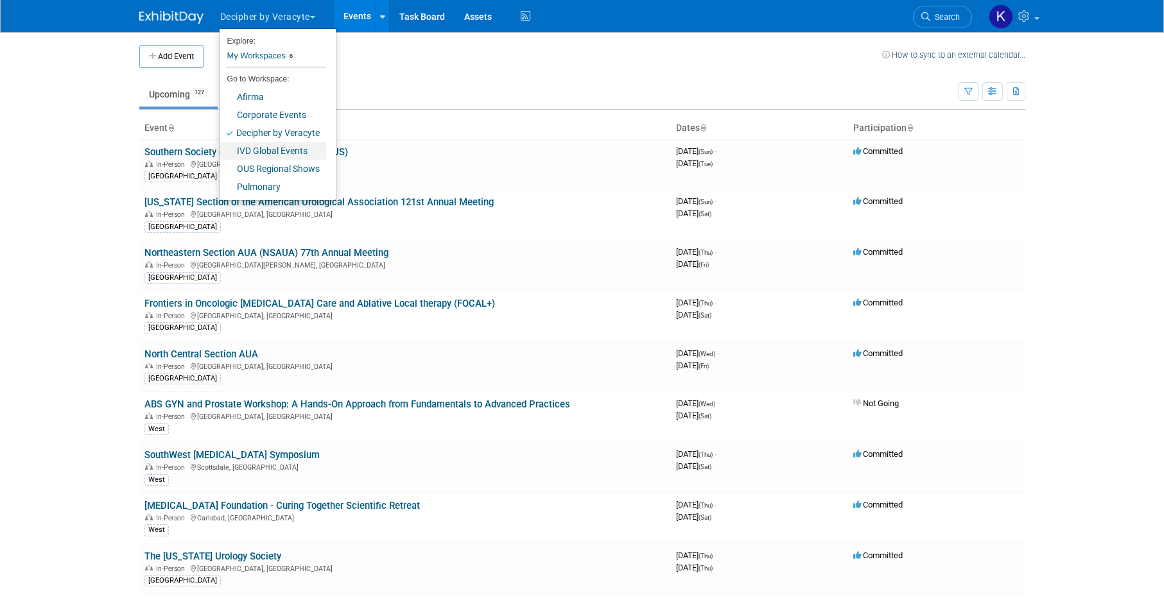
click at [268, 150] on link "IVD Global Events" at bounding box center [273, 151] width 107 height 18
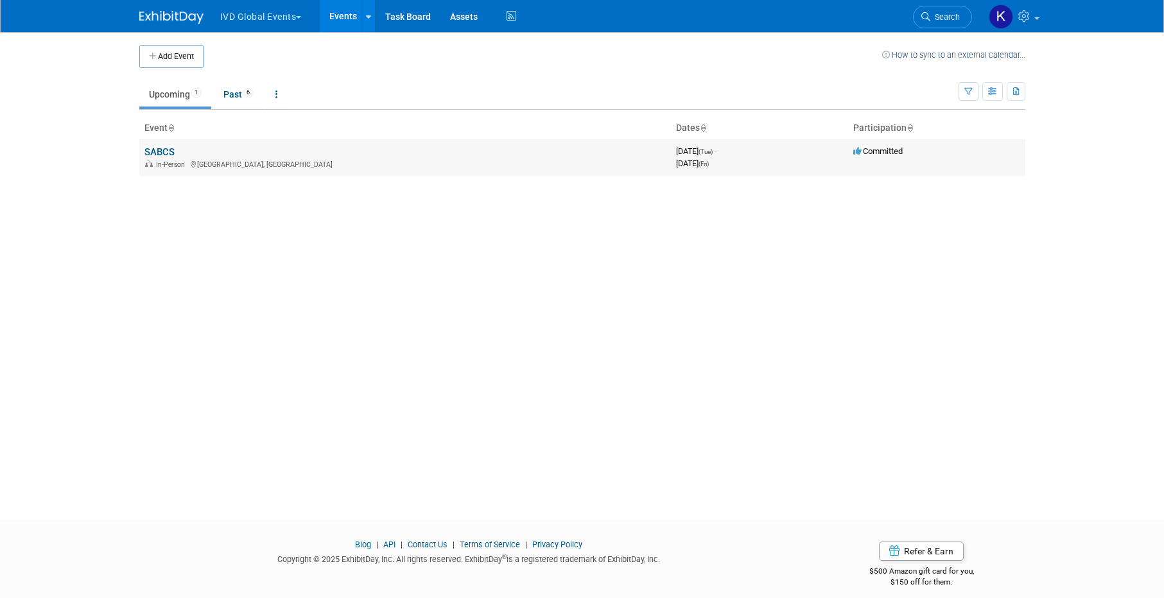
click at [160, 154] on link "SABCS" at bounding box center [159, 152] width 30 height 12
